Goal: Find specific page/section: Find specific page/section

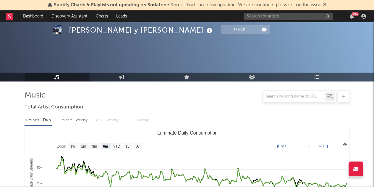
select select "6m"
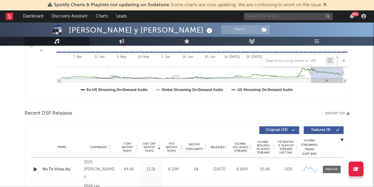
click at [257, 15] on input "text" at bounding box center [288, 16] width 89 height 7
type input "C"
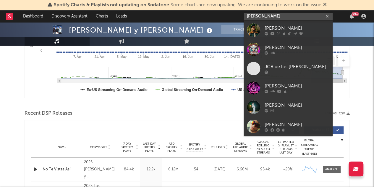
type input "[PERSON_NAME]"
click at [267, 25] on div "[PERSON_NAME]" at bounding box center [297, 28] width 65 height 7
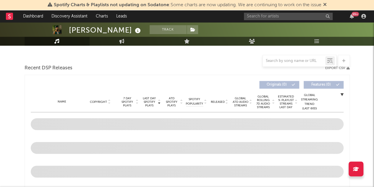
scroll to position [151, 0]
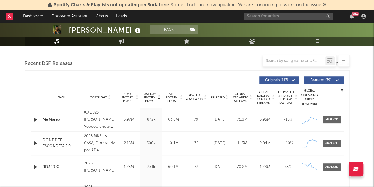
select select "6m"
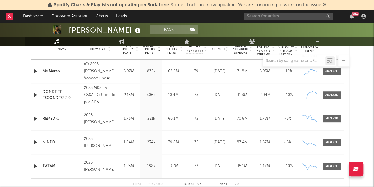
scroll to position [246, 0]
